Goal: Task Accomplishment & Management: Manage account settings

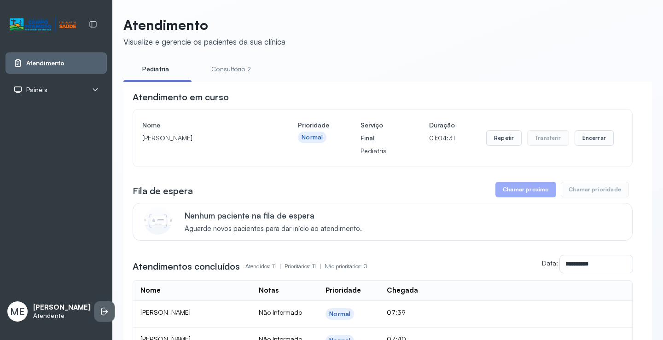
click at [102, 310] on li at bounding box center [104, 311] width 20 height 20
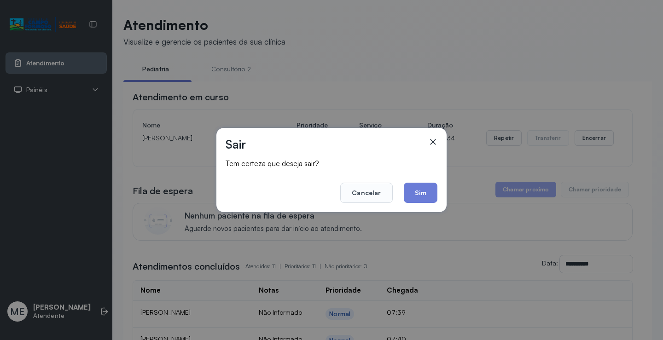
click at [606, 127] on div "Sair Tem certeza que deseja sair? Cancelar Sim" at bounding box center [331, 170] width 663 height 340
click at [365, 186] on button "Cancelar" at bounding box center [366, 193] width 52 height 20
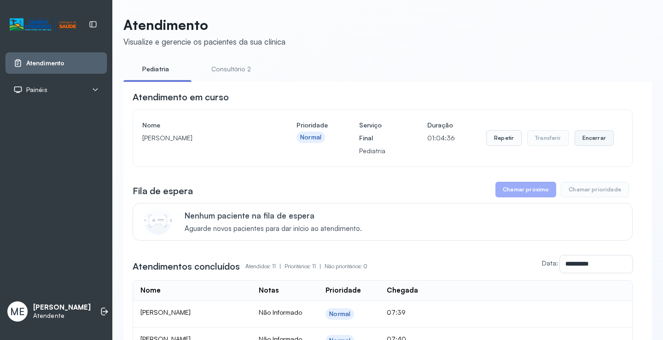
click at [581, 146] on button "Encerrar" at bounding box center [593, 138] width 39 height 16
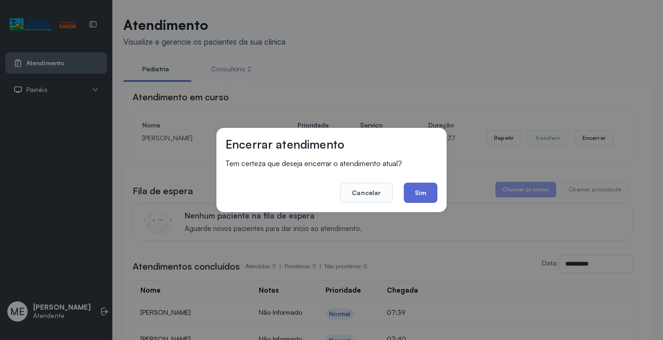
click at [422, 191] on button "Sim" at bounding box center [421, 193] width 34 height 20
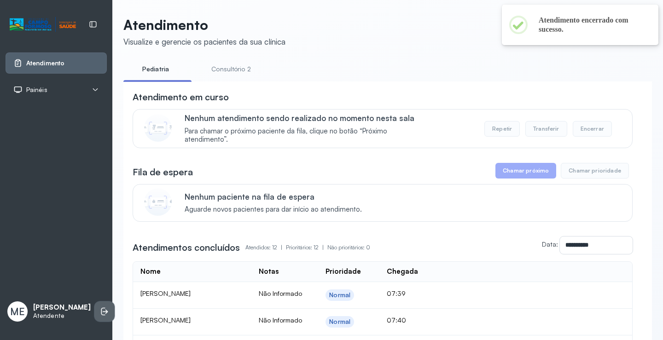
click at [103, 310] on icon at bounding box center [106, 312] width 6 height 4
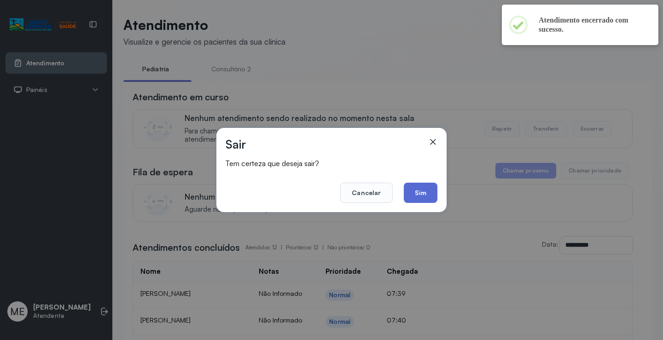
click at [415, 194] on button "Sim" at bounding box center [421, 193] width 34 height 20
